Goal: Information Seeking & Learning: Learn about a topic

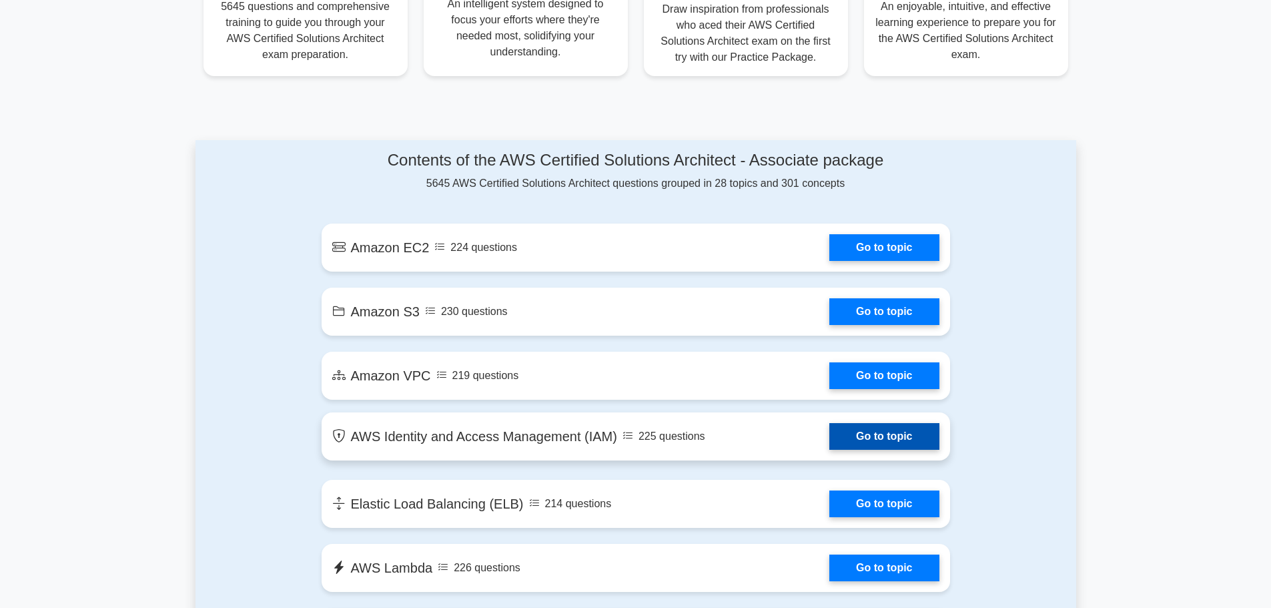
scroll to position [600, 0]
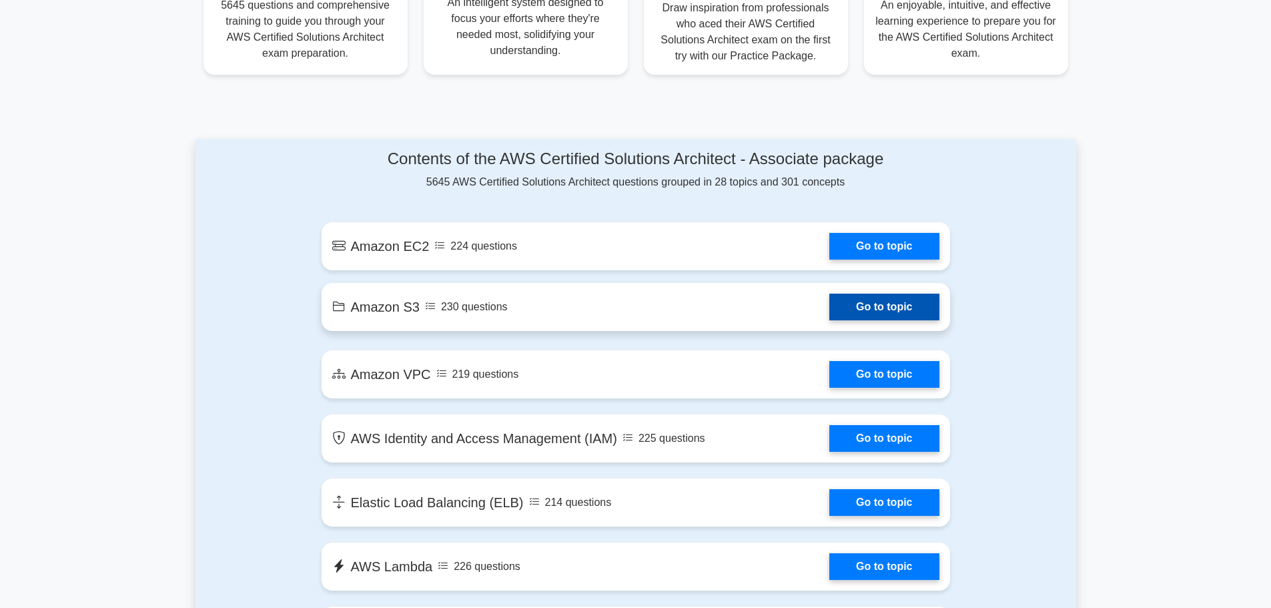
click at [877, 302] on link "Go to topic" at bounding box center [883, 307] width 109 height 27
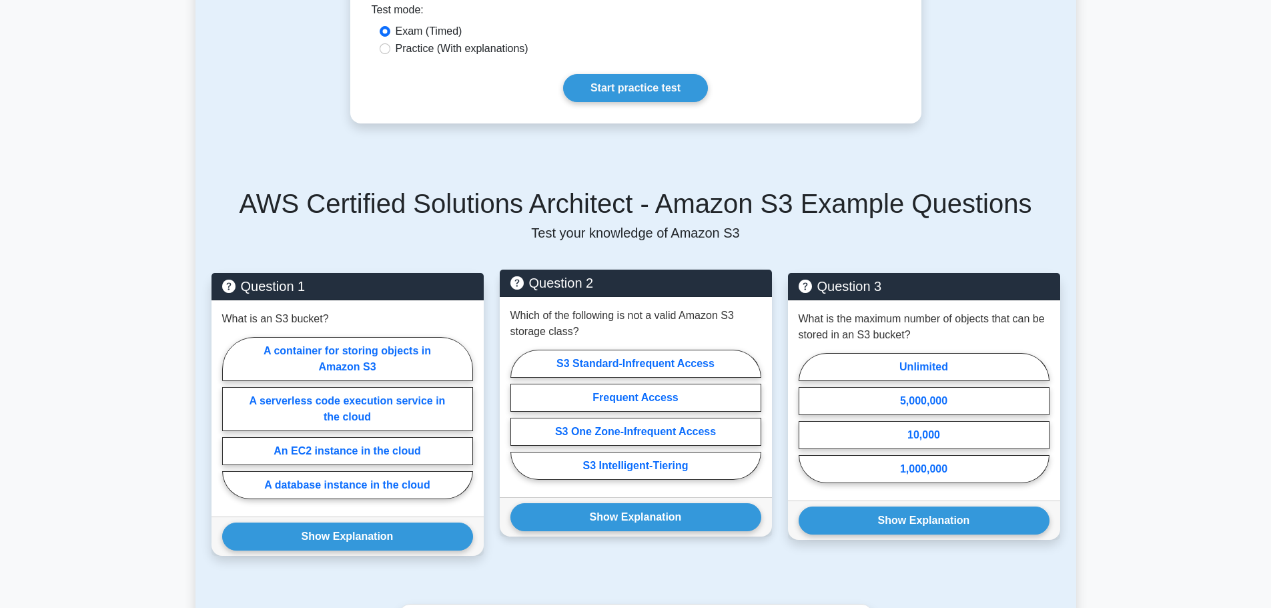
scroll to position [801, 0]
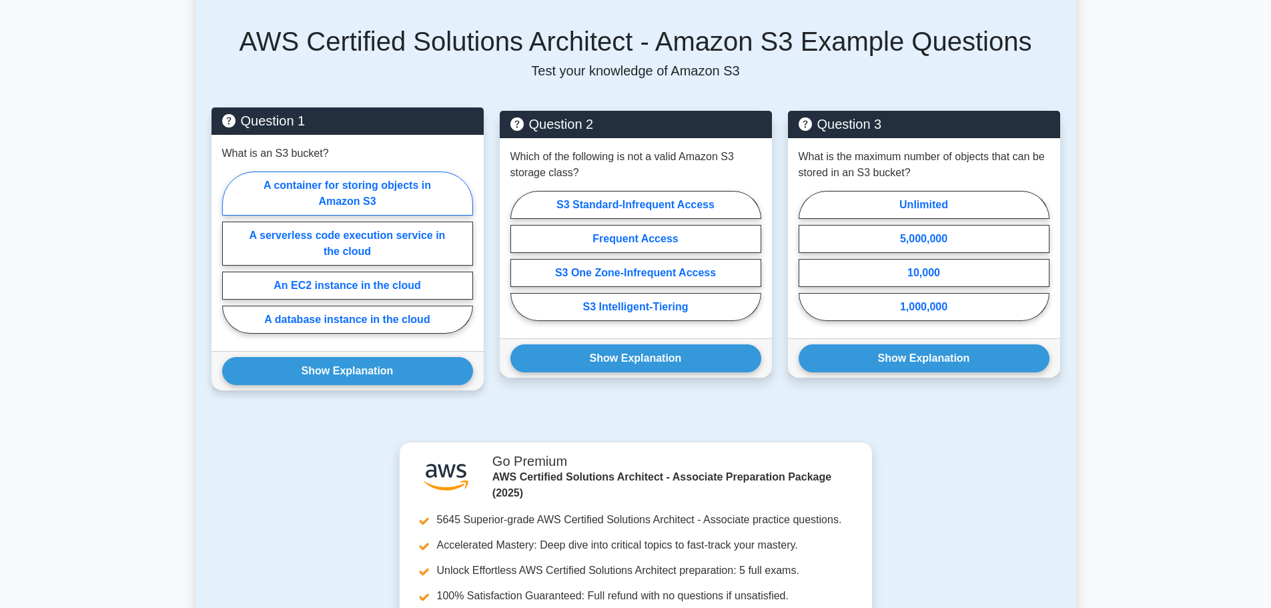
click at [340, 174] on label "A container for storing objects in Amazon S3" at bounding box center [347, 193] width 251 height 44
click at [231, 252] on input "A container for storing objects in Amazon S3" at bounding box center [226, 256] width 9 height 9
radio input "true"
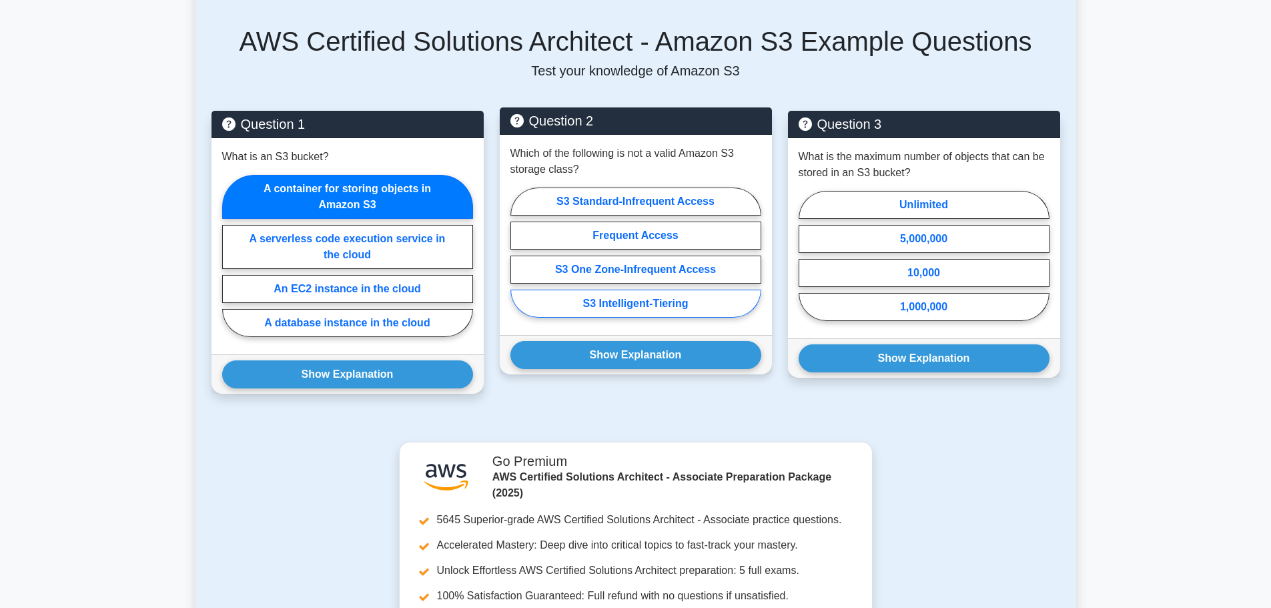
click at [612, 290] on label "S3 Intelligent-Tiering" at bounding box center [635, 304] width 251 height 28
click at [519, 261] on input "S3 Intelligent-Tiering" at bounding box center [514, 256] width 9 height 9
radio input "true"
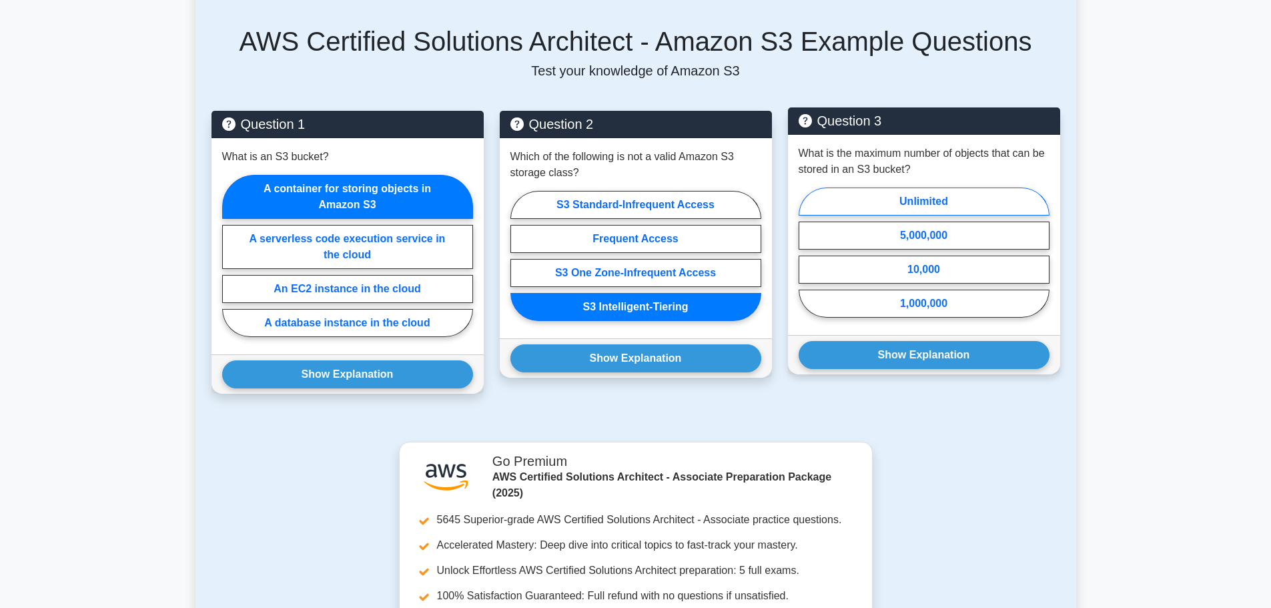
click at [871, 187] on label "Unlimited" at bounding box center [924, 201] width 251 height 28
click at [807, 252] on input "Unlimited" at bounding box center [803, 256] width 9 height 9
radio input "true"
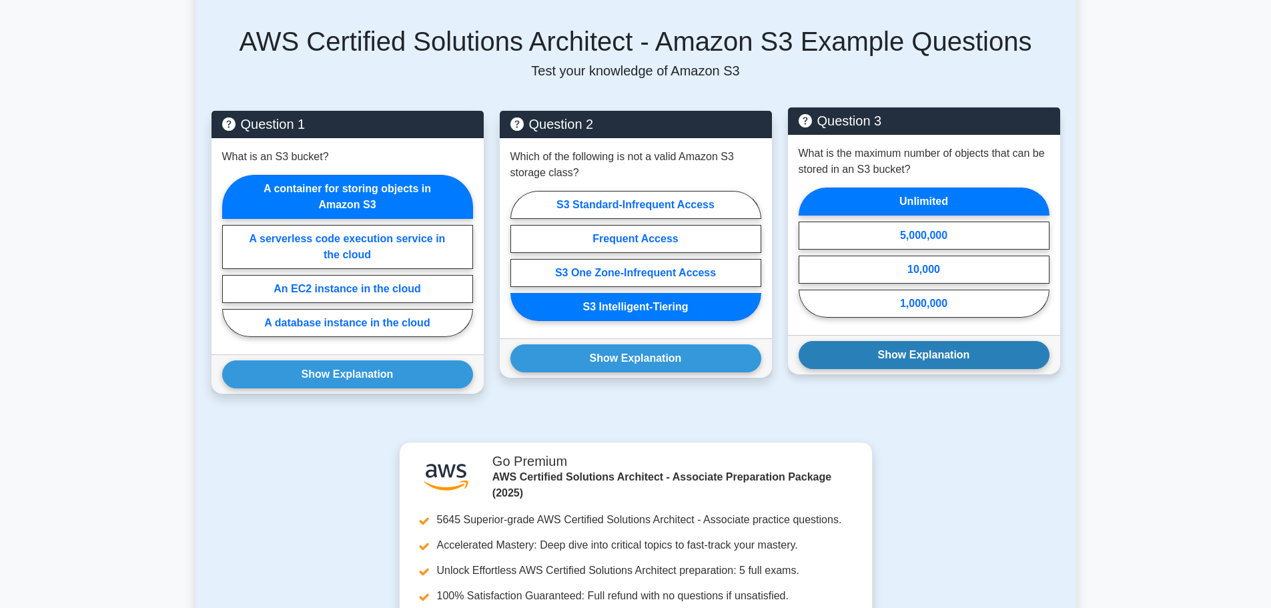
click at [883, 341] on button "Show Explanation" at bounding box center [924, 355] width 251 height 28
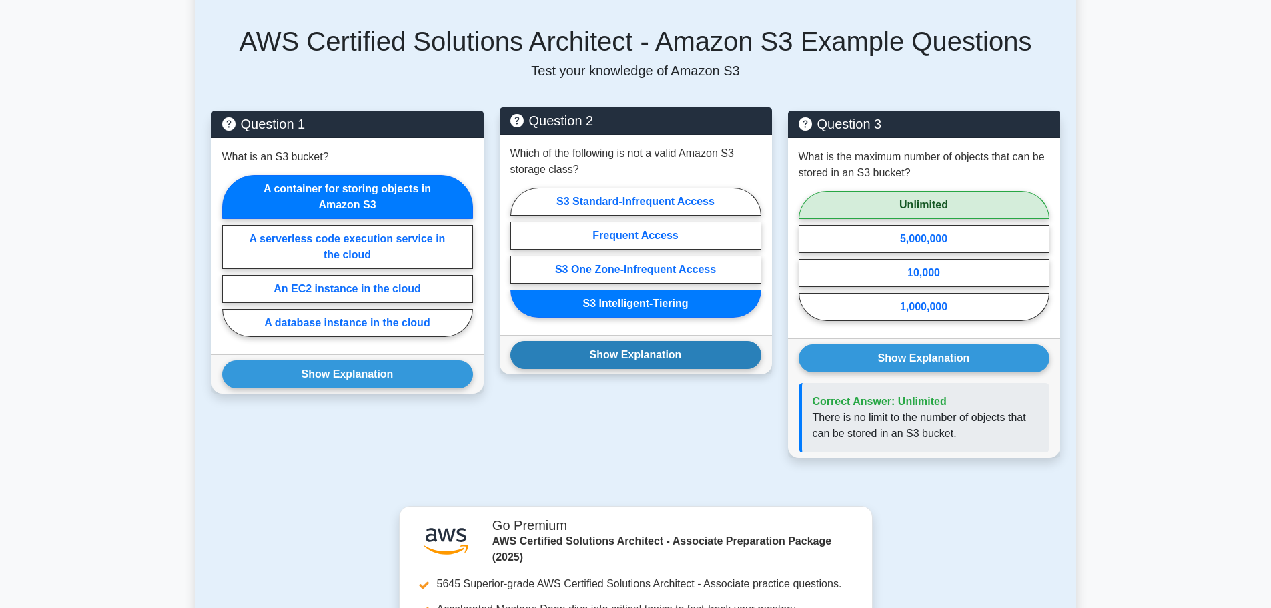
click at [700, 341] on button "Show Explanation" at bounding box center [635, 355] width 251 height 28
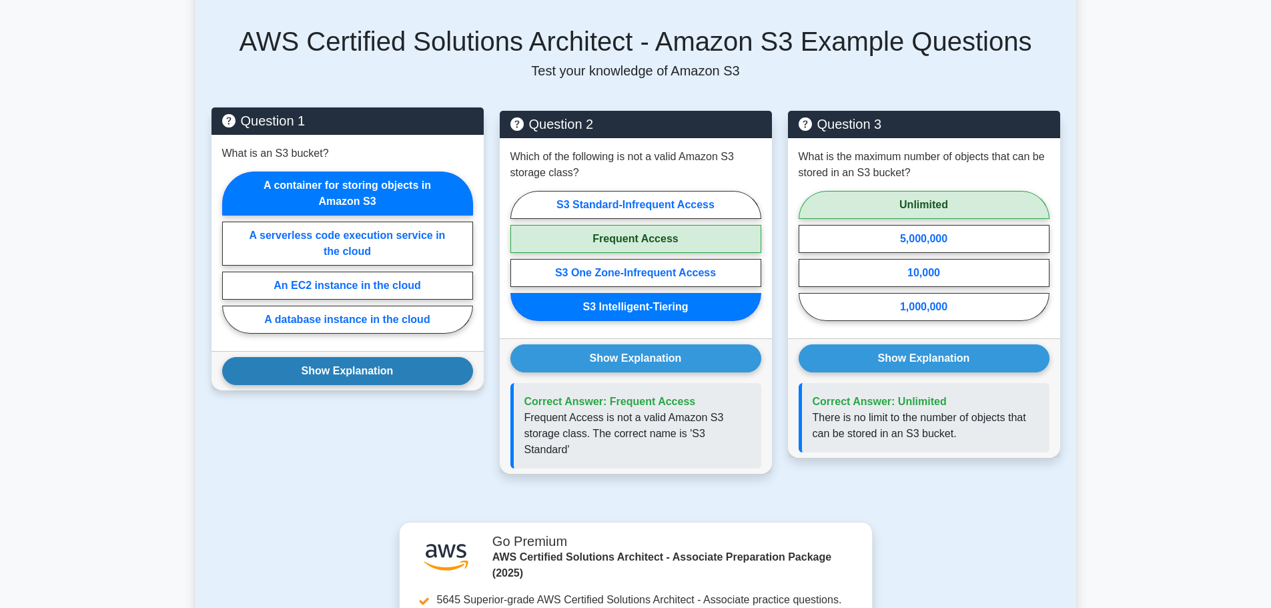
click at [415, 357] on button "Show Explanation" at bounding box center [347, 371] width 251 height 28
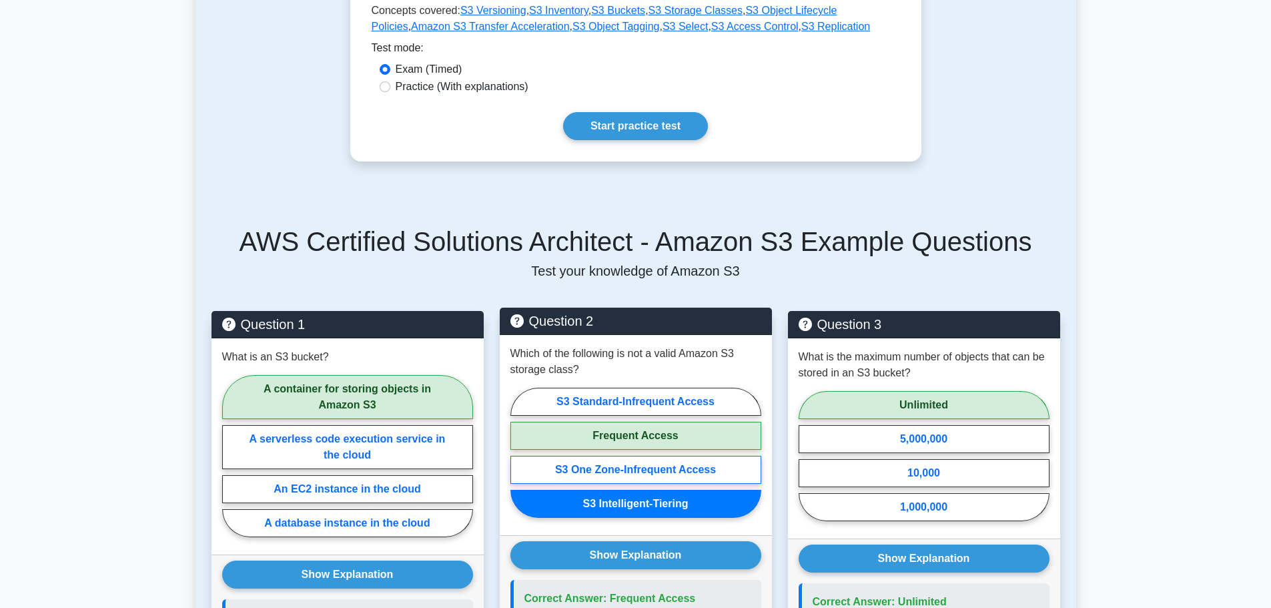
scroll to position [67, 0]
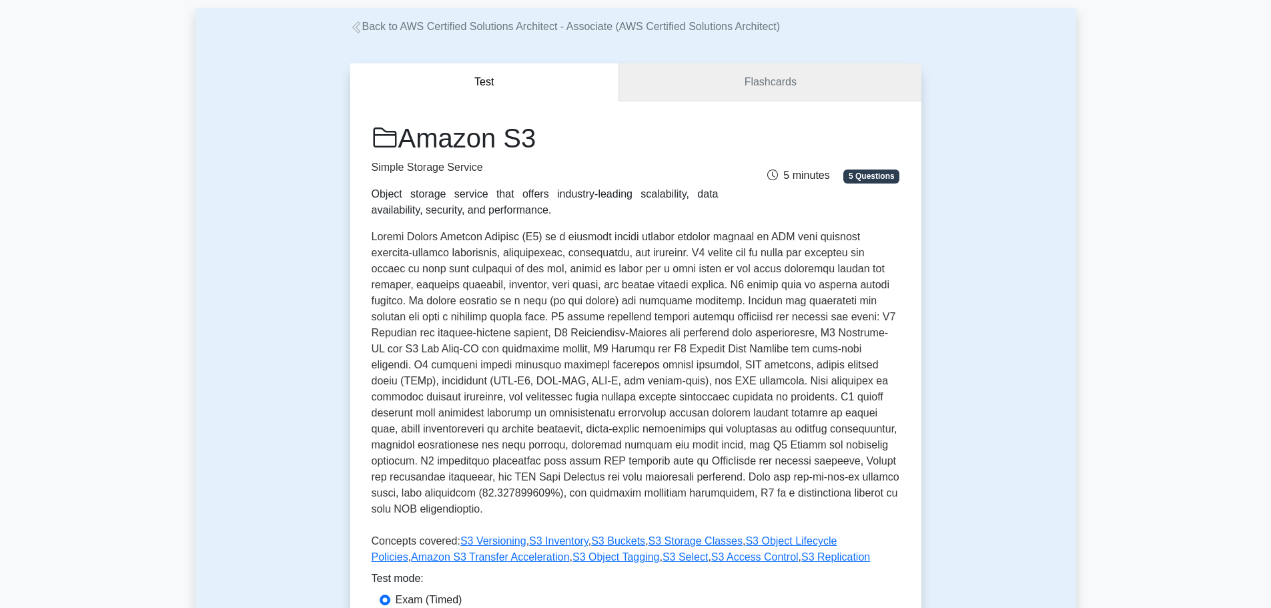
click at [766, 78] on link "Flashcards" at bounding box center [770, 82] width 302 height 38
